Goal: Connect with others: Connect with others

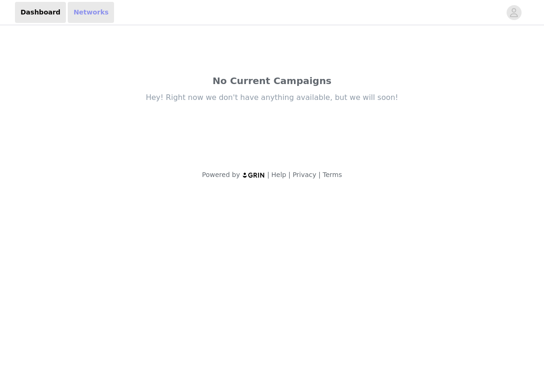
click at [88, 12] on link "Networks" at bounding box center [91, 12] width 46 height 21
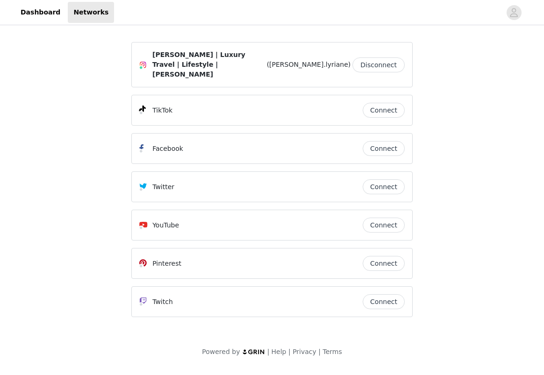
click at [387, 141] on button "Connect" at bounding box center [384, 148] width 42 height 15
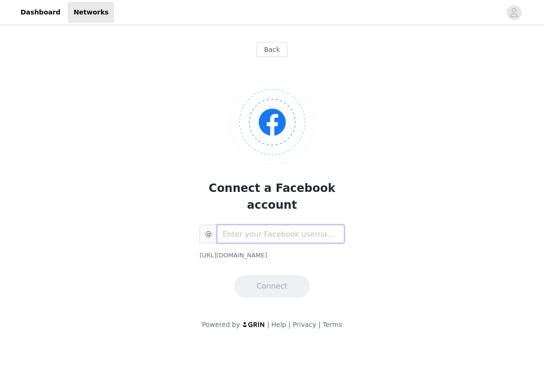
click at [296, 225] on input "text" at bounding box center [281, 234] width 128 height 19
type input "melvinelyriane"
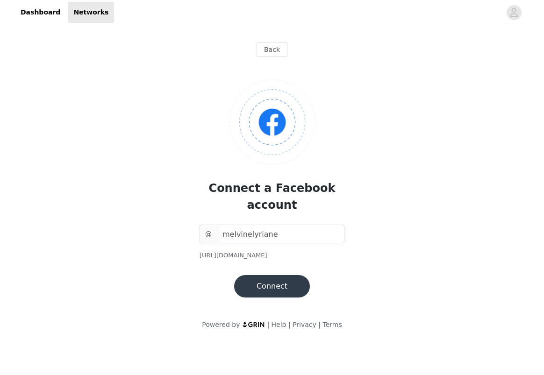
click at [281, 275] on button "Connect" at bounding box center [272, 286] width 76 height 22
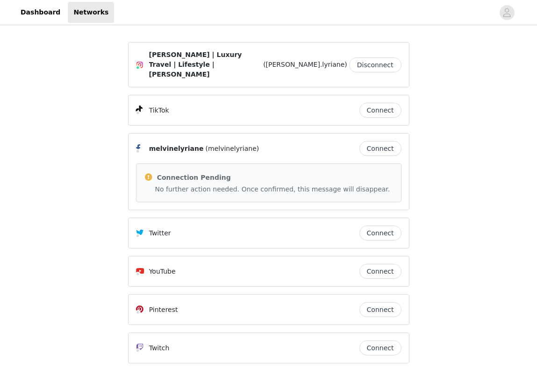
click at [382, 103] on button "Connect" at bounding box center [381, 110] width 42 height 15
click at [34, 8] on link "Dashboard" at bounding box center [40, 12] width 51 height 21
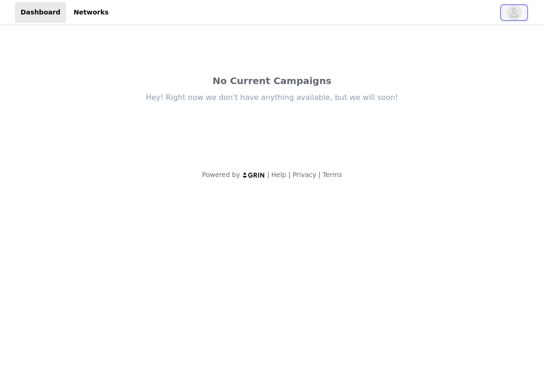
click at [504, 8] on button "button" at bounding box center [514, 12] width 26 height 15
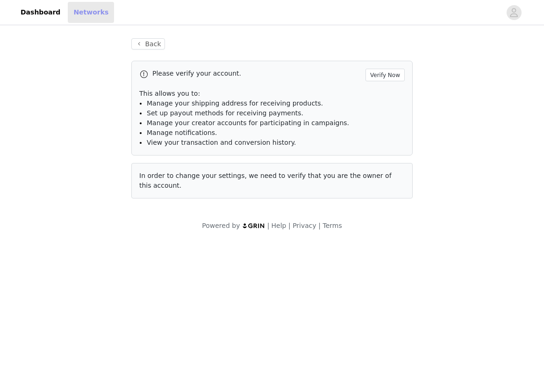
click at [68, 13] on link "Networks" at bounding box center [91, 12] width 46 height 21
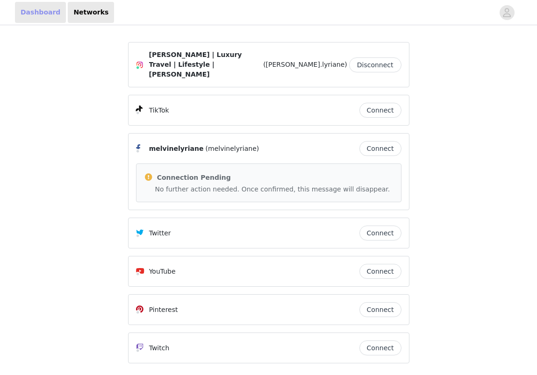
click at [42, 15] on link "Dashboard" at bounding box center [40, 12] width 51 height 21
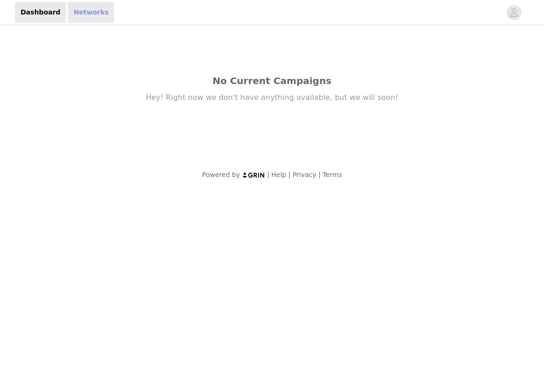
click at [79, 10] on link "Networks" at bounding box center [91, 12] width 46 height 21
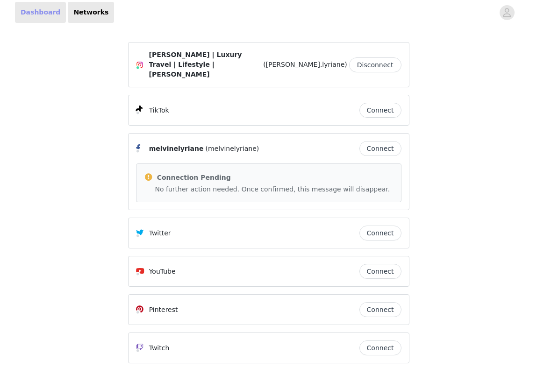
click at [32, 11] on link "Dashboard" at bounding box center [40, 12] width 51 height 21
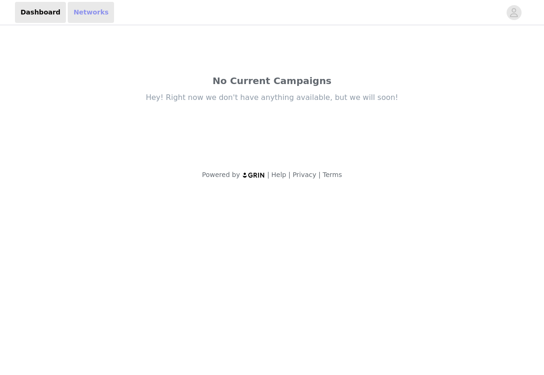
drag, startPoint x: 66, startPoint y: 14, endPoint x: 97, endPoint y: 4, distance: 32.7
click at [68, 14] on link "Networks" at bounding box center [91, 12] width 46 height 21
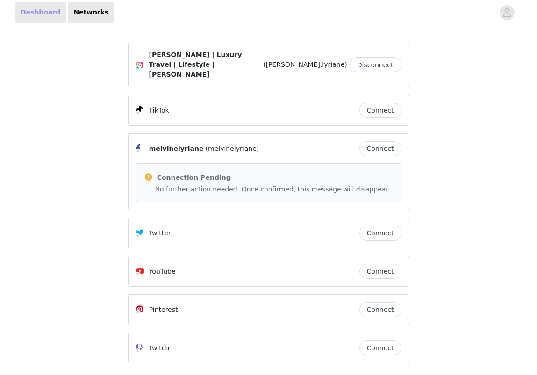
drag, startPoint x: 84, startPoint y: 94, endPoint x: 57, endPoint y: 7, distance: 90.1
click at [83, 93] on div "[PERSON_NAME] | Luxury Travel | Lifestyle | [PERSON_NAME] ([PERSON_NAME].lyrian…" at bounding box center [268, 221] width 537 height 388
click at [34, 8] on link "Dashboard" at bounding box center [40, 12] width 51 height 21
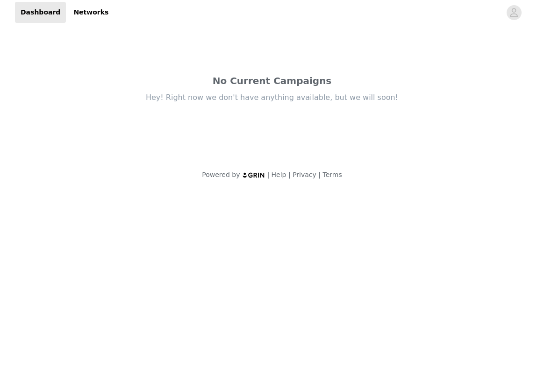
click at [89, 23] on header "Dashboard Networks" at bounding box center [272, 12] width 544 height 25
click at [76, 14] on link "Networks" at bounding box center [91, 12] width 46 height 21
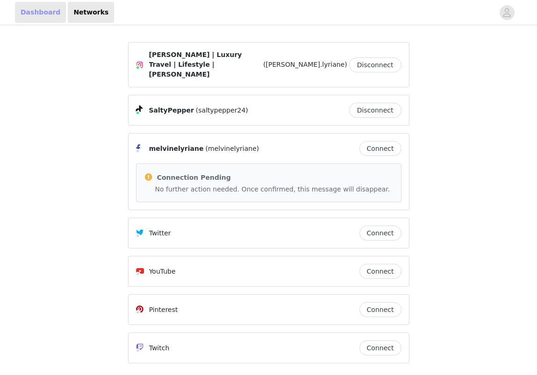
click at [36, 14] on link "Dashboard" at bounding box center [40, 12] width 51 height 21
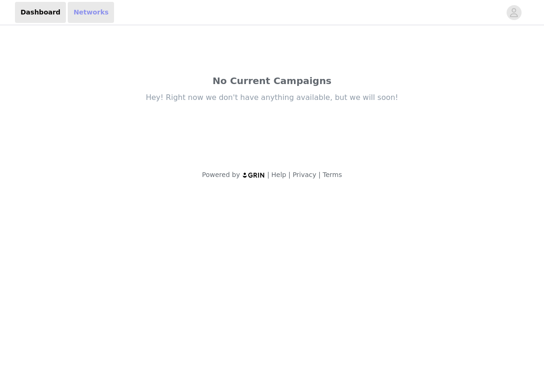
click at [82, 11] on link "Networks" at bounding box center [91, 12] width 46 height 21
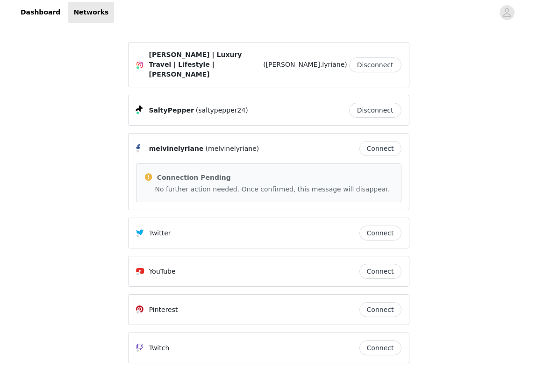
click at [8, 17] on div "Dashboard Networks" at bounding box center [268, 12] width 537 height 21
click at [26, 10] on link "Dashboard" at bounding box center [40, 12] width 51 height 21
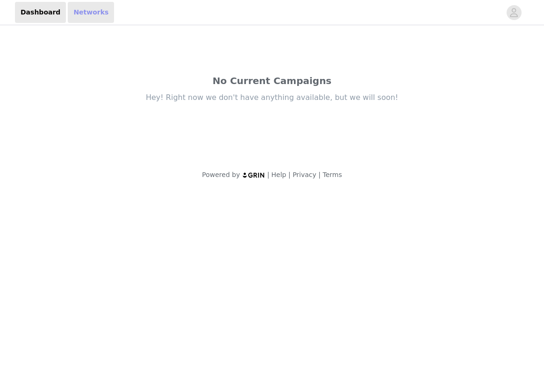
click at [80, 11] on link "Networks" at bounding box center [91, 12] width 46 height 21
